Goal: Information Seeking & Learning: Learn about a topic

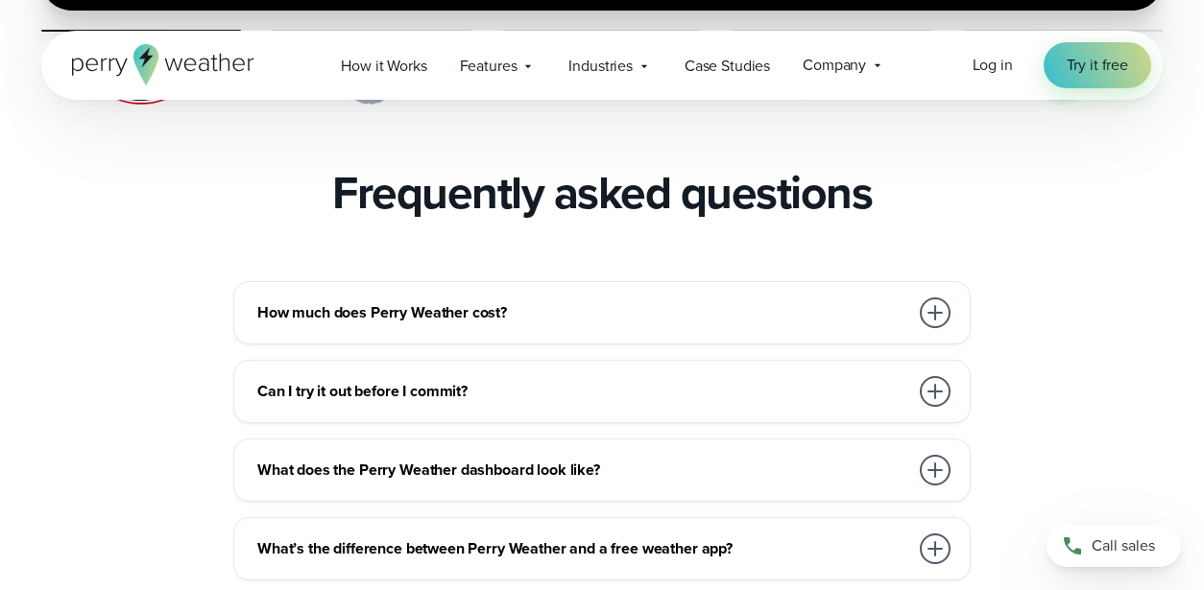
scroll to position [4133, 0]
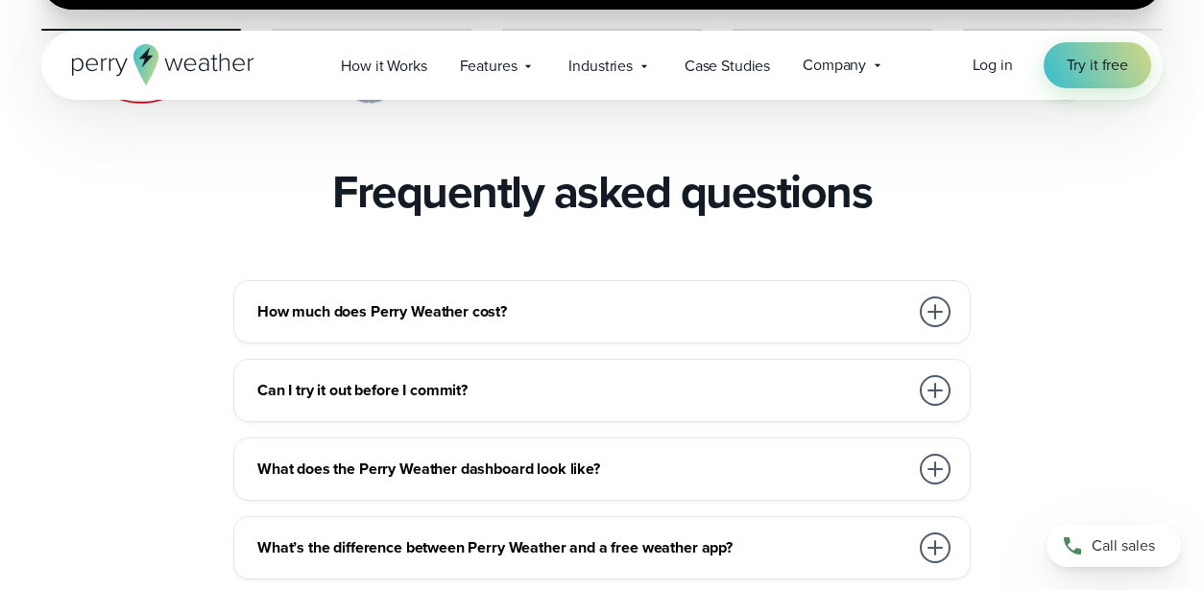
click at [943, 297] on div at bounding box center [935, 312] width 31 height 31
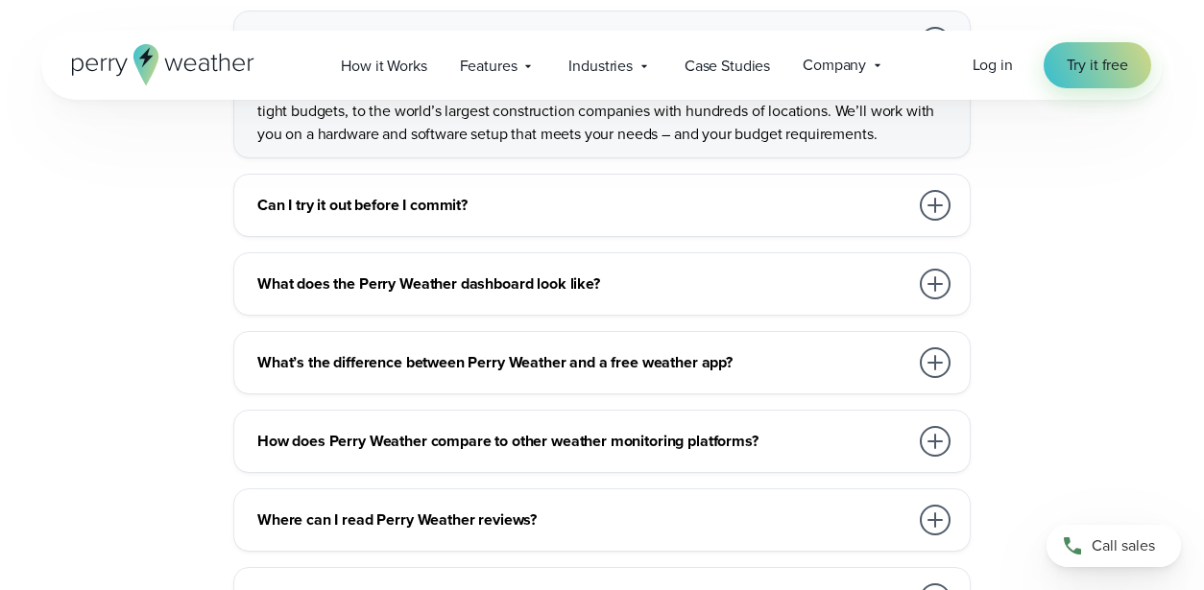
scroll to position [4415, 0]
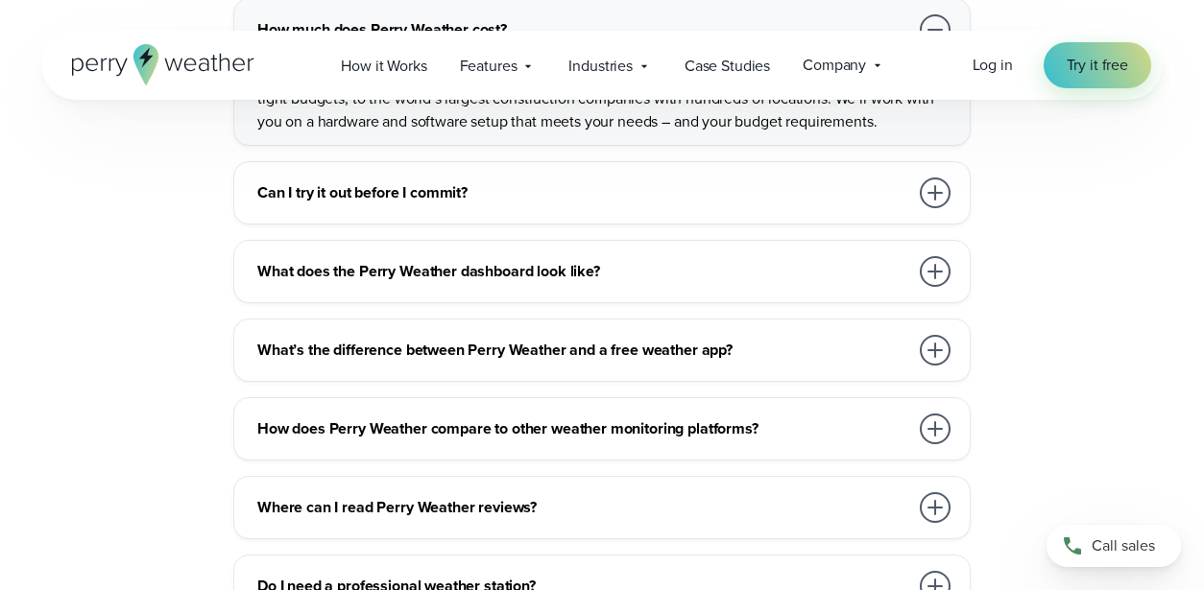
click at [941, 178] on div at bounding box center [935, 193] width 31 height 31
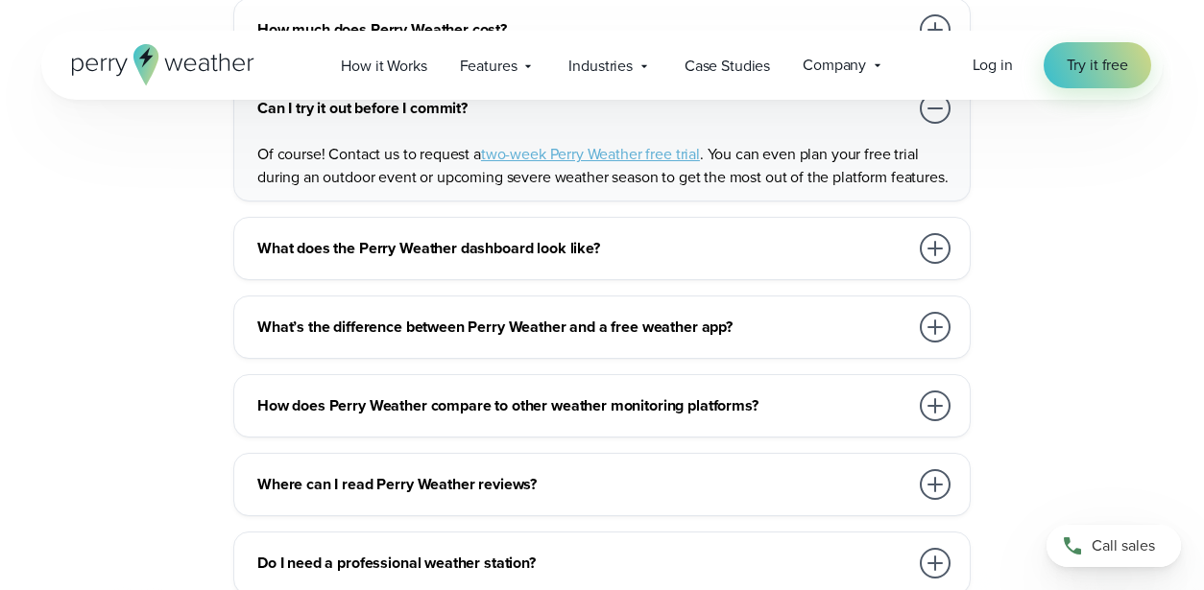
click at [943, 233] on div at bounding box center [935, 248] width 31 height 31
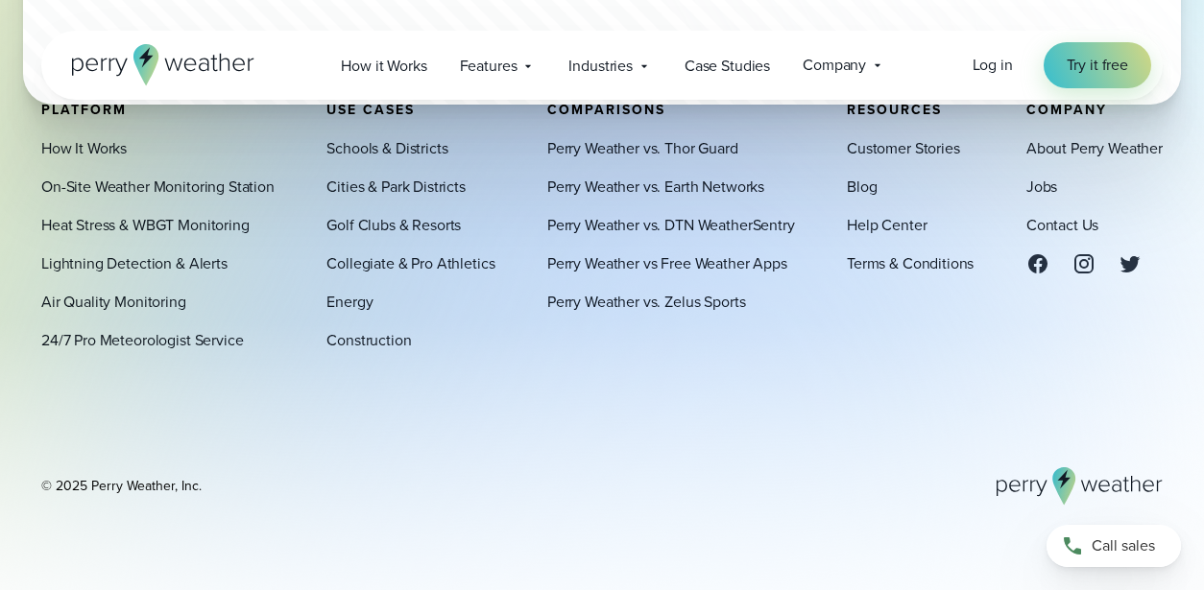
scroll to position [5676, 0]
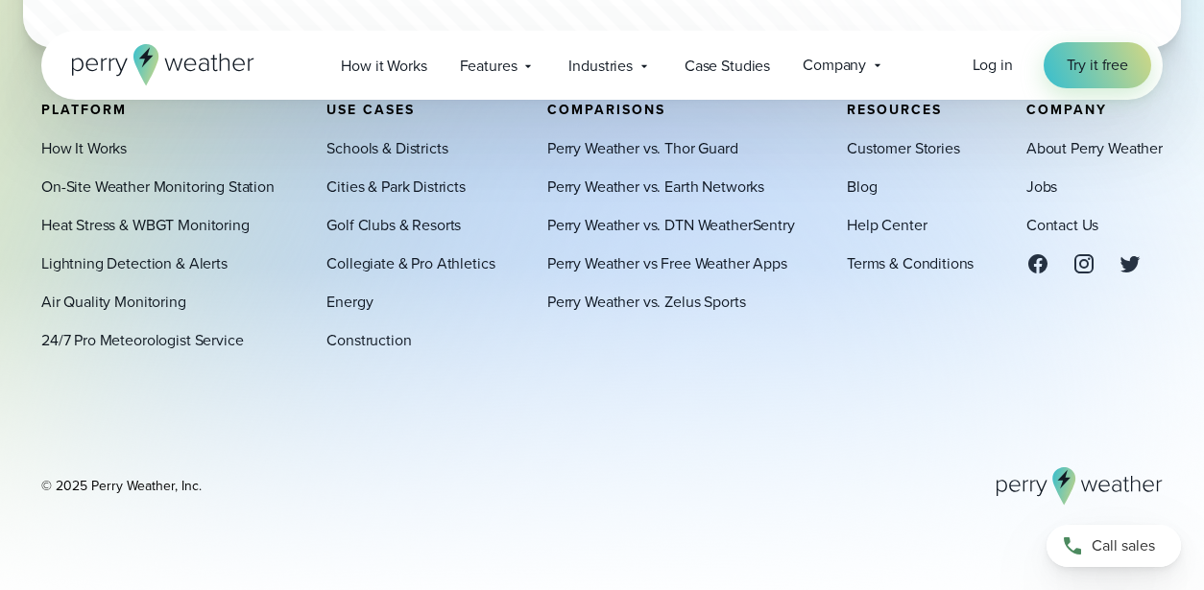
click at [414, 137] on div "Use Cases Schools & Districts Cities & Park Districts Golf Clubs & Resorts Coll…" at bounding box center [410, 228] width 168 height 250
click at [443, 190] on link "Cities & Park Districts" at bounding box center [395, 187] width 139 height 23
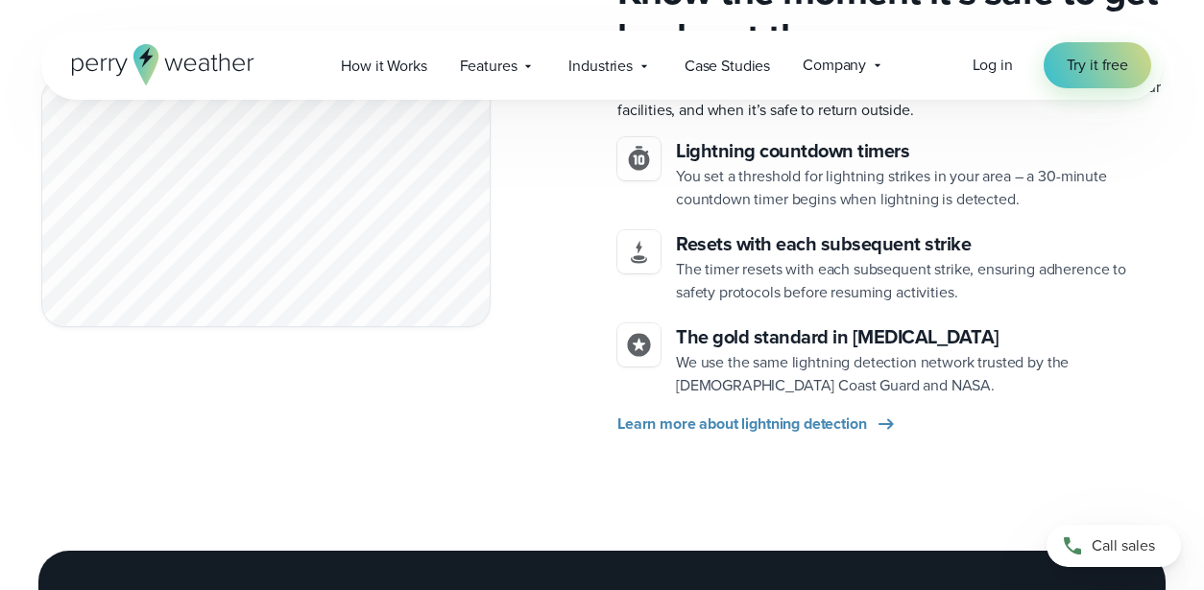
scroll to position [2603, 0]
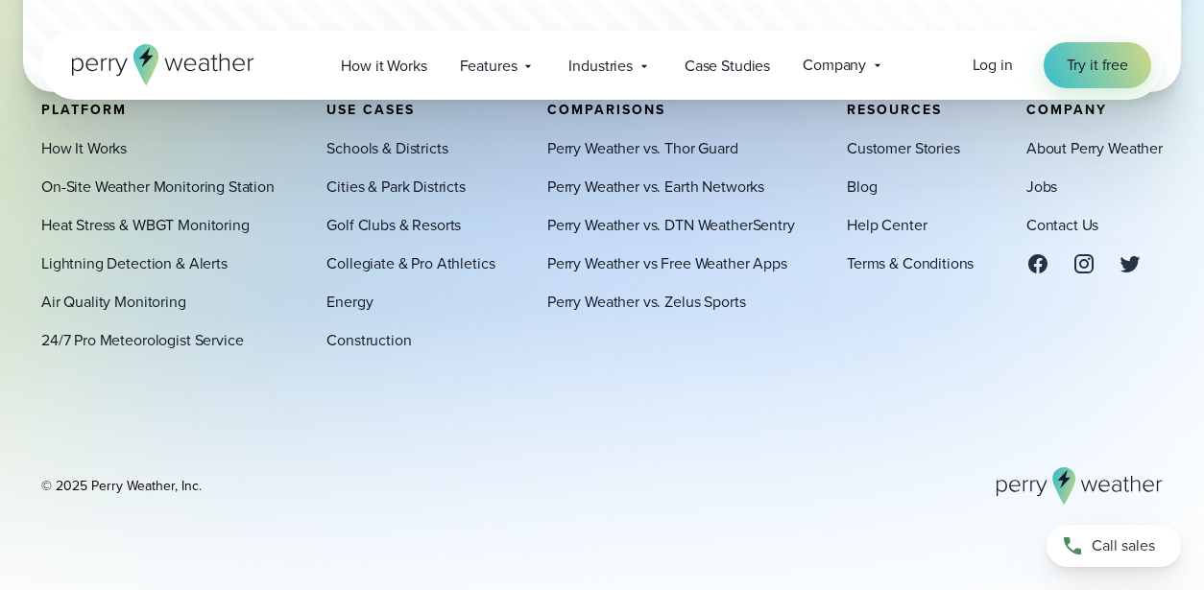
scroll to position [5567, 0]
click at [616, 272] on link "Perry Weather vs Free Weather Apps" at bounding box center [667, 263] width 240 height 23
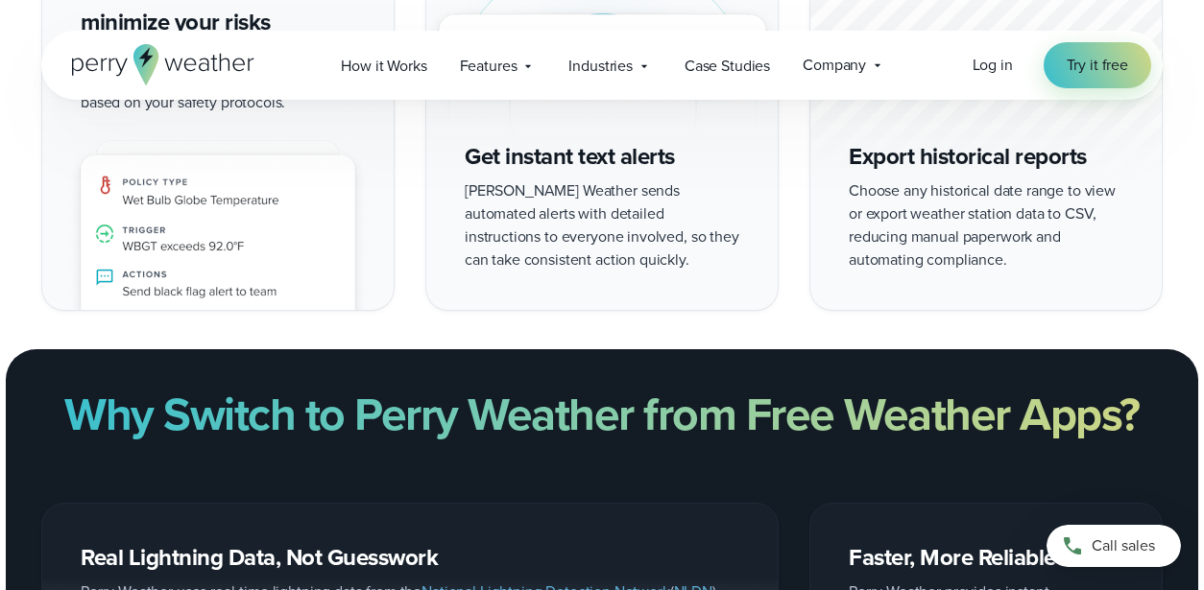
scroll to position [1765, 0]
